Goal: Find contact information: Find contact information

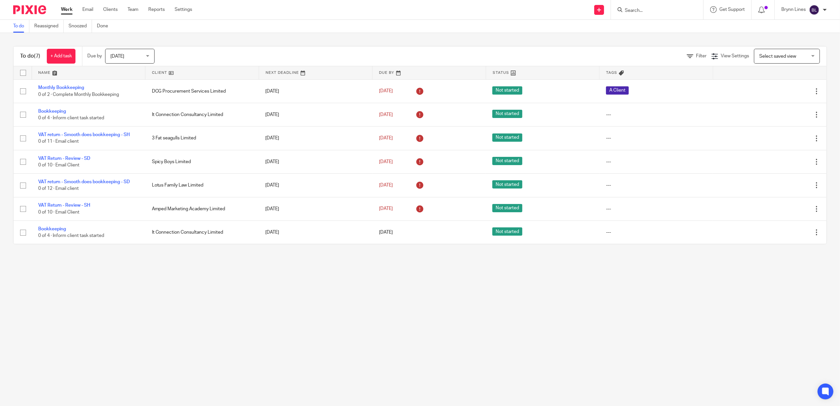
click at [664, 3] on div at bounding box center [657, 9] width 92 height 19
click at [651, 11] on input "Search" at bounding box center [653, 11] width 59 height 6
type input "strat"
click button "submit" at bounding box center [0, 0] width 0 height 0
click at [650, 31] on link at bounding box center [672, 28] width 98 height 15
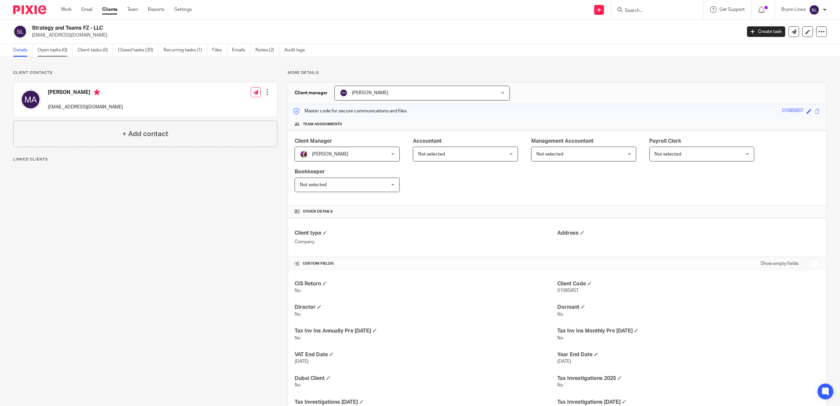
click at [49, 51] on link "Open tasks (0)" at bounding box center [55, 50] width 35 height 13
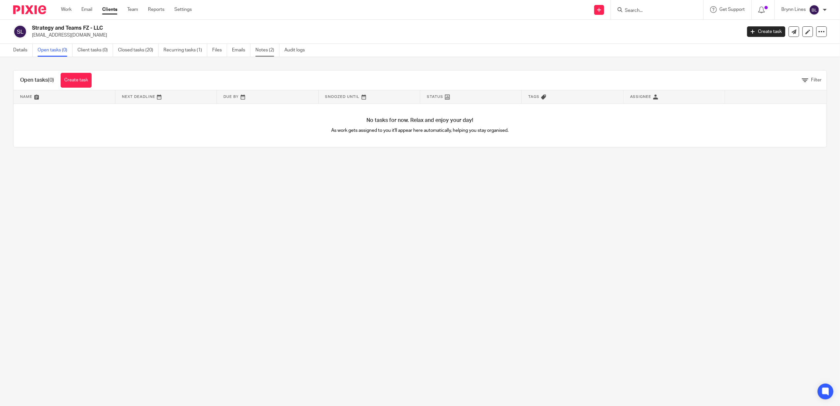
click at [275, 52] on link "Notes (2)" at bounding box center [267, 50] width 24 height 13
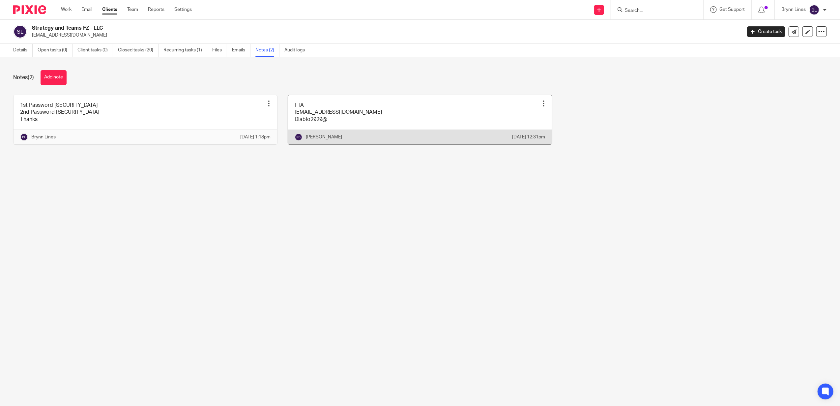
click at [333, 123] on link at bounding box center [420, 119] width 264 height 49
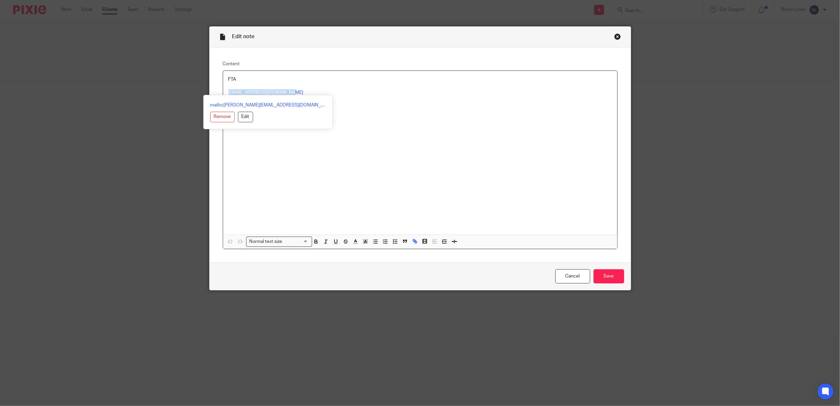
drag, startPoint x: 296, startPoint y: 94, endPoint x: 222, endPoint y: 94, distance: 74.8
click at [223, 94] on div "FTA [EMAIL_ADDRESS][DOMAIN_NAME] Diablo2929@" at bounding box center [420, 153] width 394 height 164
drag, startPoint x: 231, startPoint y: 90, endPoint x: 463, endPoint y: 101, distance: 232.2
click at [523, 95] on p "FTA [PERSON_NAME][EMAIL_ADDRESS][DOMAIN_NAME]" at bounding box center [419, 86] width 383 height 20
drag, startPoint x: 316, startPoint y: 101, endPoint x: 261, endPoint y: 91, distance: 55.2
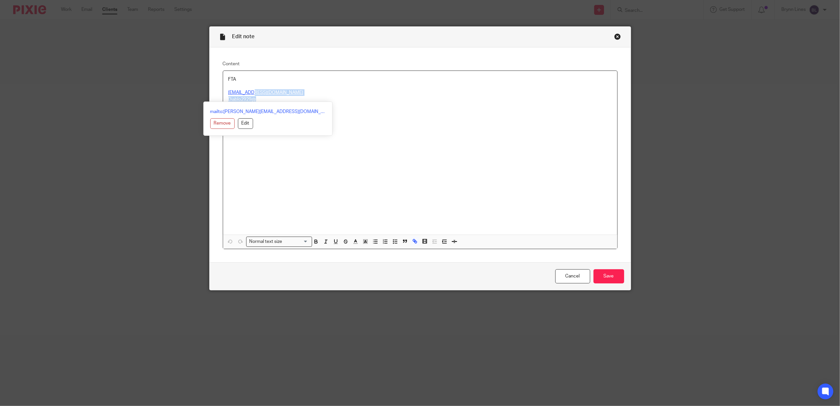
click at [253, 94] on div "FTA [EMAIL_ADDRESS][DOMAIN_NAME] Diablo2929@" at bounding box center [420, 153] width 394 height 164
click at [413, 93] on p "FTA [PERSON_NAME][EMAIL_ADDRESS][DOMAIN_NAME]" at bounding box center [419, 86] width 383 height 20
click at [368, 106] on div "FTA [EMAIL_ADDRESS][DOMAIN_NAME] Diablo2929@" at bounding box center [420, 153] width 394 height 164
click at [343, 99] on p "Diablo2929@" at bounding box center [419, 99] width 383 height 7
click at [315, 152] on div "FTA [EMAIL_ADDRESS][DOMAIN_NAME] Diablo2929@" at bounding box center [420, 153] width 394 height 164
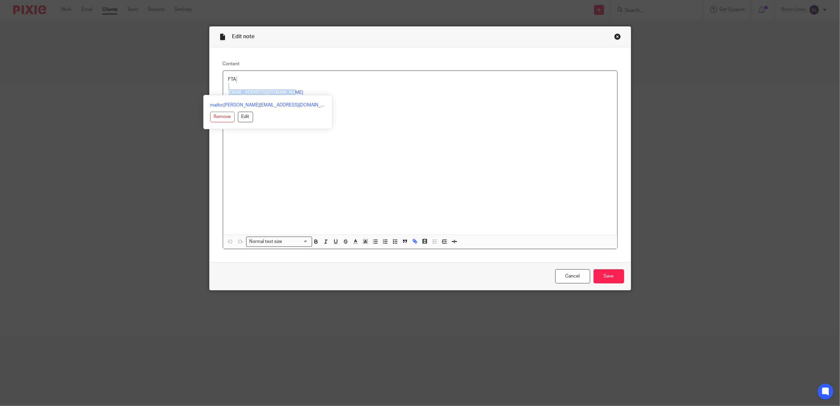
drag, startPoint x: 222, startPoint y: 90, endPoint x: 290, endPoint y: 94, distance: 68.0
click at [290, 94] on div "FTA [EMAIL_ADDRESS][DOMAIN_NAME] Diablo2929@" at bounding box center [420, 153] width 394 height 164
copy p "[EMAIL_ADDRESS][DOMAIN_NAME]"
click at [344, 183] on div "FTA [EMAIL_ADDRESS][DOMAIN_NAME] Diablo2929@" at bounding box center [420, 153] width 394 height 164
drag, startPoint x: 256, startPoint y: 99, endPoint x: 221, endPoint y: 100, distance: 35.6
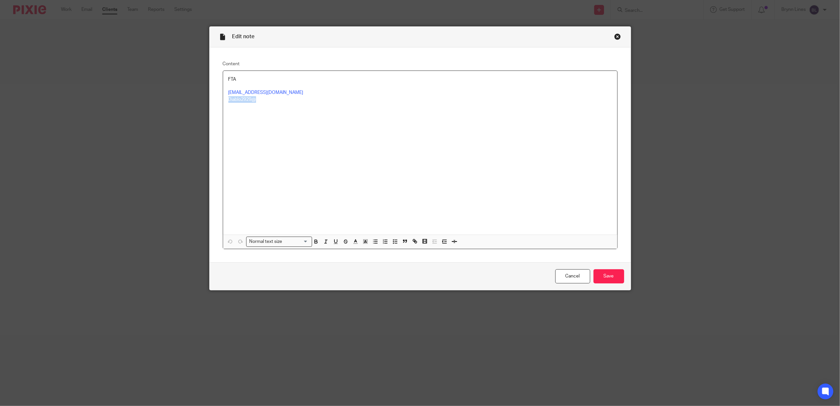
click at [223, 100] on div "FTA [EMAIL_ADDRESS][DOMAIN_NAME] Diablo2929@" at bounding box center [420, 153] width 394 height 164
copy p "Diablo2929@"
